Goal: Information Seeking & Learning: Learn about a topic

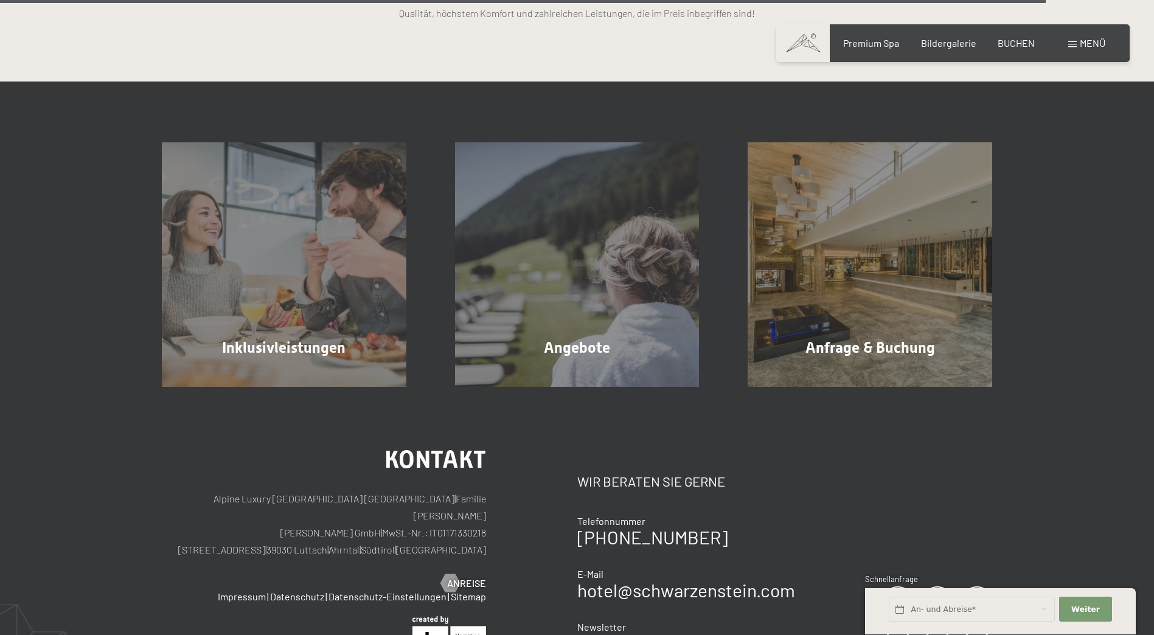
scroll to position [3511, 0]
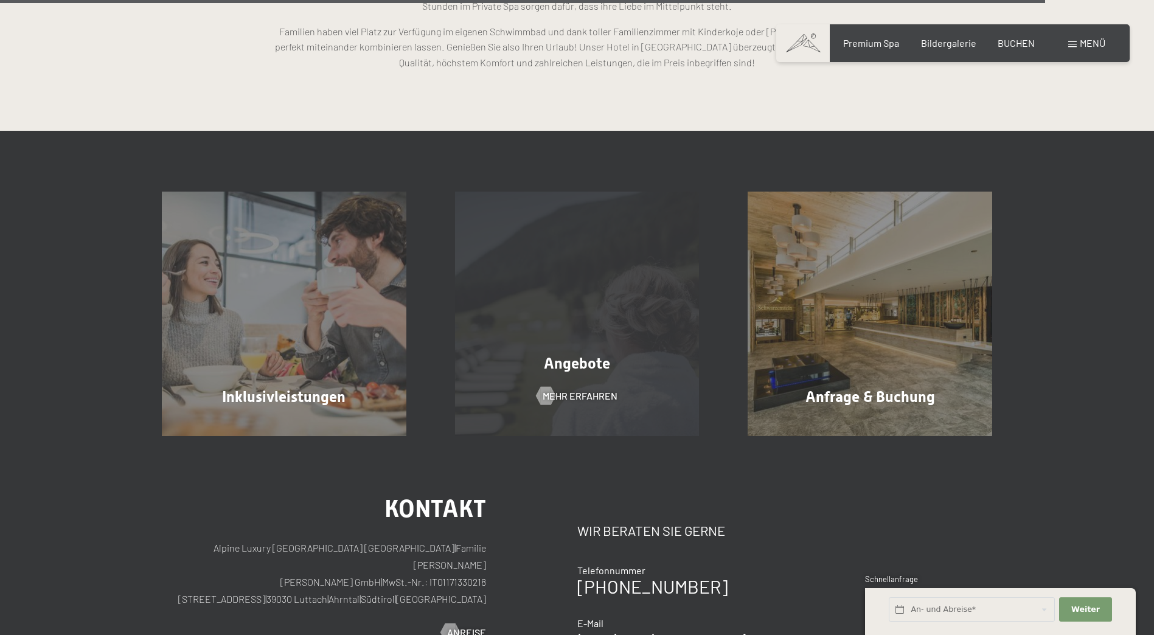
click at [655, 325] on div "Angebote Mehr erfahren" at bounding box center [577, 314] width 293 height 245
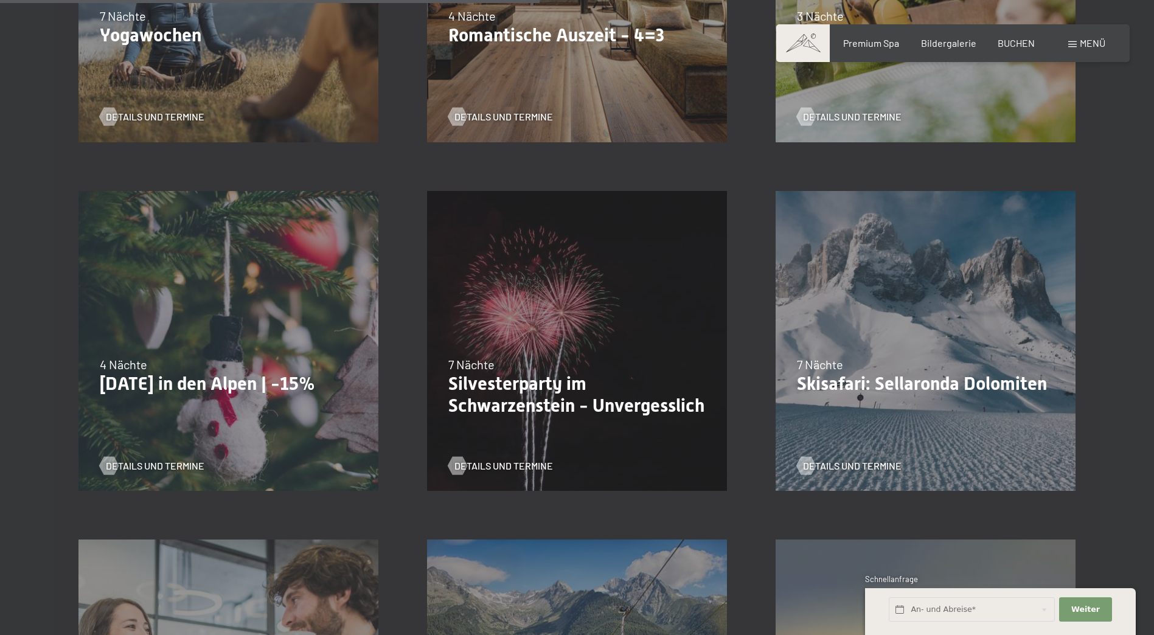
scroll to position [1277, 0]
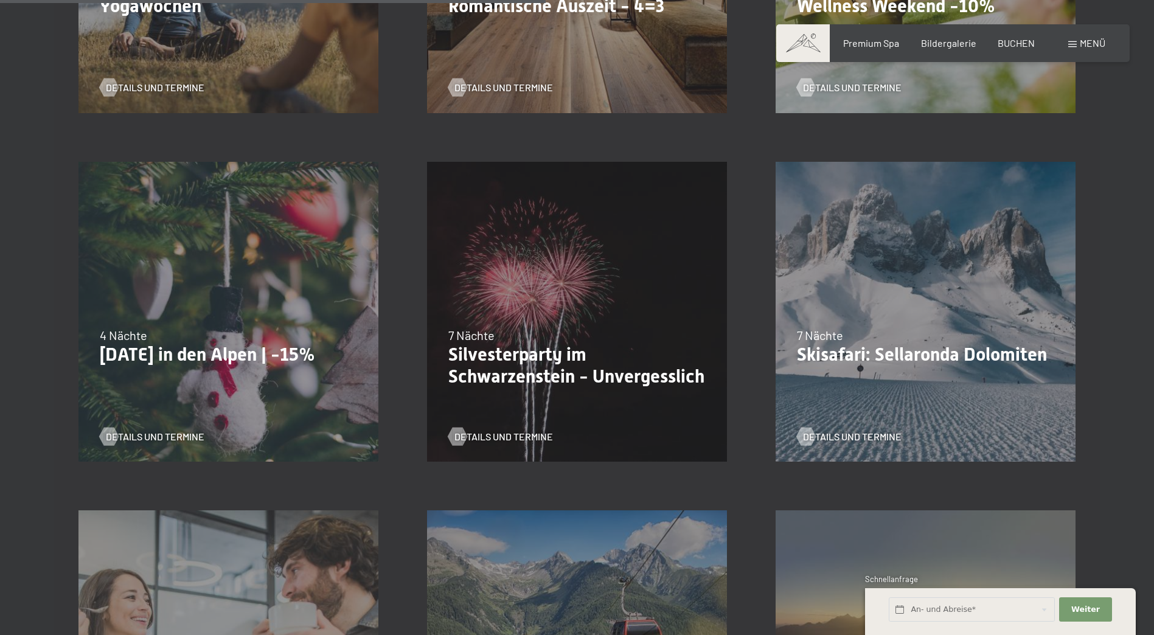
click at [605, 367] on p "Silvesterparty im Schwarzenstein - Unvergesslich" at bounding box center [576, 366] width 257 height 44
click at [518, 437] on span "Details und Termine" at bounding box center [516, 436] width 99 height 13
click at [973, 356] on p "Skisafari: Sellaronda Dolomiten" at bounding box center [925, 355] width 257 height 22
click at [850, 434] on span "Details und Termine" at bounding box center [864, 436] width 99 height 13
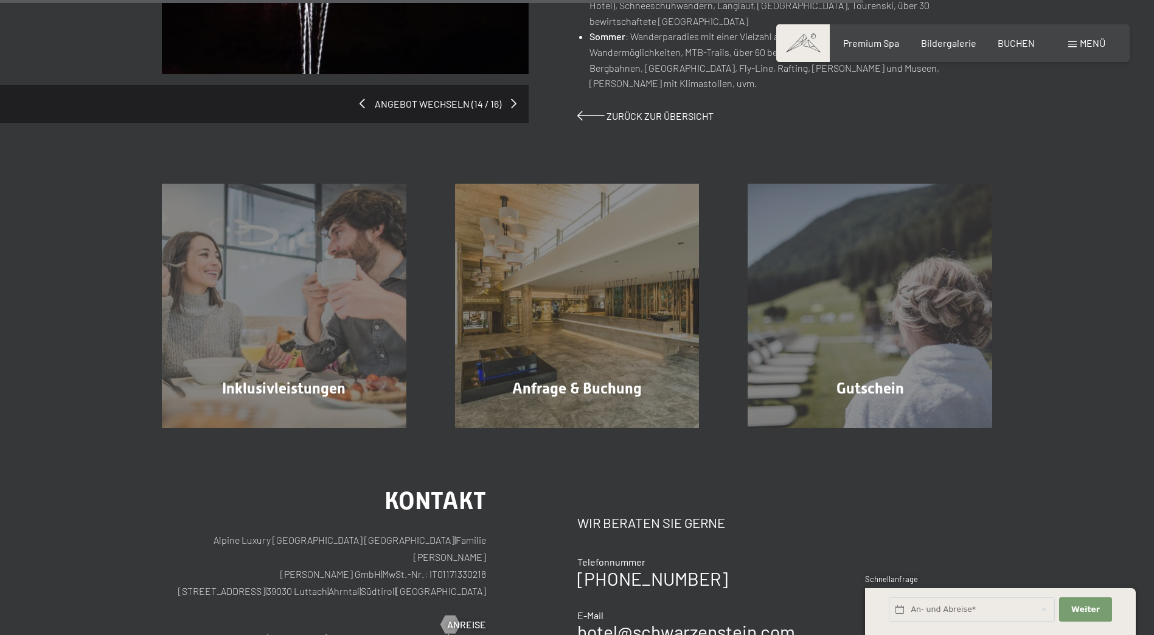
scroll to position [1156, 0]
